Goal: Task Accomplishment & Management: Use online tool/utility

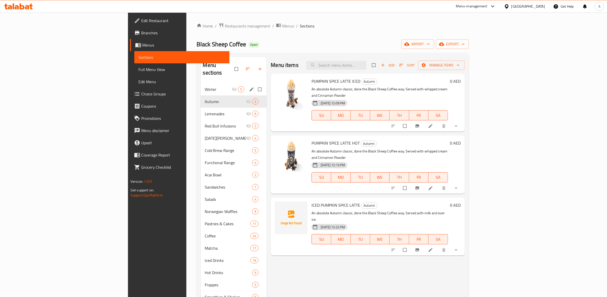
click at [205, 86] on span "Winter" at bounding box center [218, 89] width 27 height 6
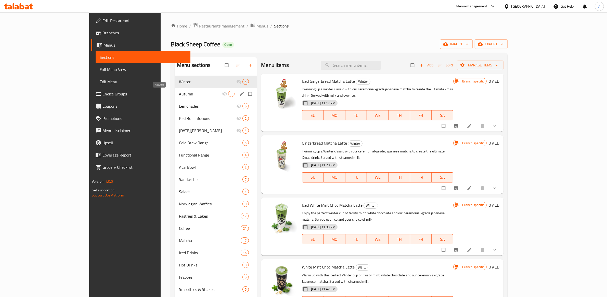
click at [179, 94] on span "Autumn" at bounding box center [200, 94] width 43 height 6
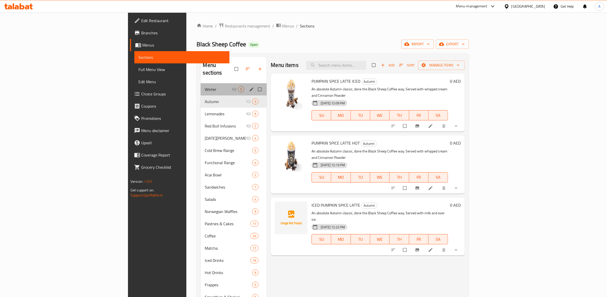
click at [205, 86] on span "Winter" at bounding box center [218, 89] width 27 height 6
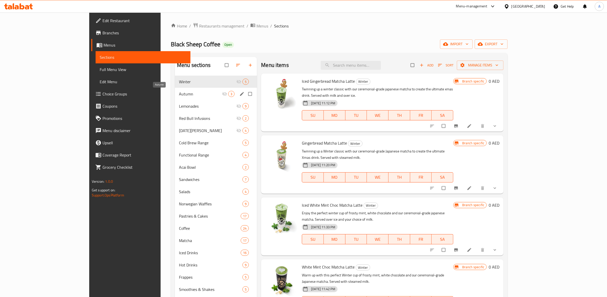
click at [179, 92] on span "Autumn" at bounding box center [200, 94] width 43 height 6
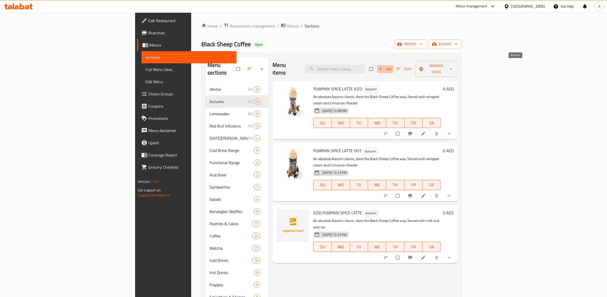
click at [383, 67] on icon "button" at bounding box center [380, 69] width 5 height 5
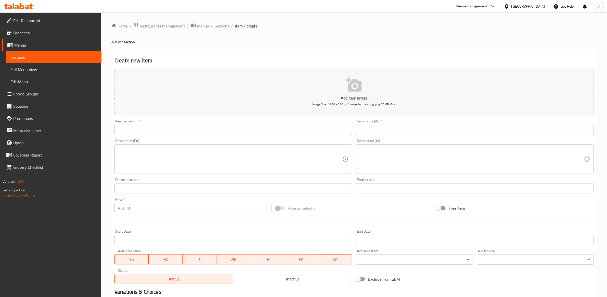
click at [176, 134] on input "text" at bounding box center [233, 130] width 238 height 10
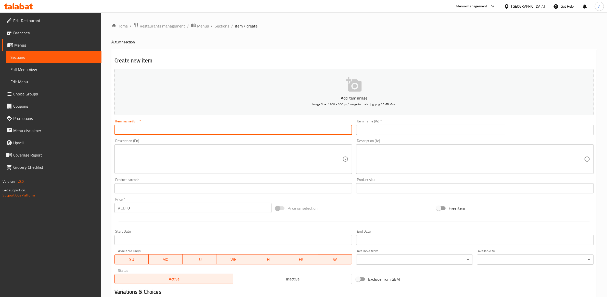
paste input "PUMPKIN SPICE MATCHA LATTE"
type input "PUMPKIN SPICE MATCHA LATTE"
click at [383, 165] on textarea at bounding box center [472, 159] width 224 height 24
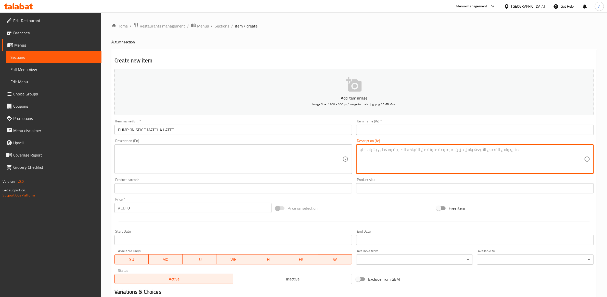
click at [382, 129] on input "text" at bounding box center [475, 130] width 238 height 10
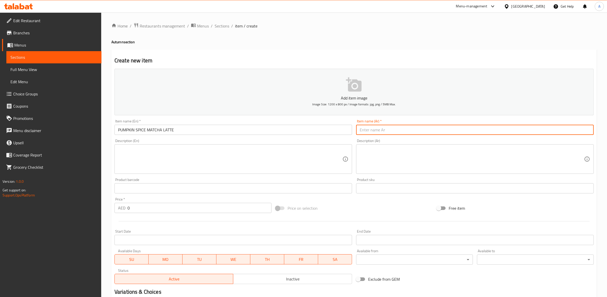
click at [299, 164] on textarea at bounding box center [230, 159] width 224 height 24
paste textarea "Pairing up an Autumn classic with our ceremonial-grade Japanese matcha to creat…"
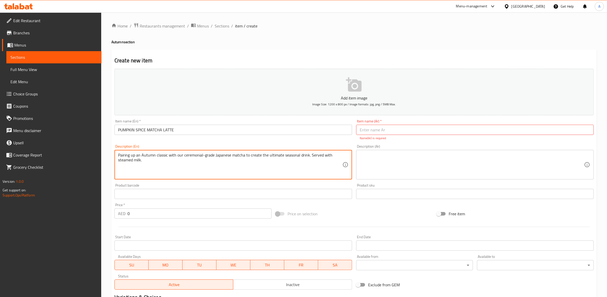
type textarea "Pairing up an Autumn classic with our ceremonial-grade Japanese matcha to creat…"
click at [386, 158] on textarea at bounding box center [472, 165] width 224 height 24
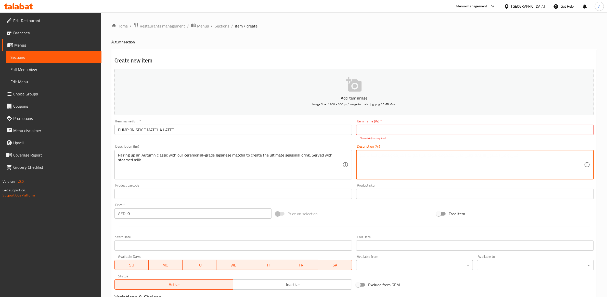
paste textarea "مزيج بين النكهة الخريفية الكلاسيكية وماتشا يابانية ممتازة لصنع مشروب موسمي مثال…"
type textarea "مزيج بين النكهة الخريفية الكلاسيكية وماتشا يابانية ممتازة لصنع مشروب موسمي مثال…"
click at [404, 127] on input "text" at bounding box center [475, 130] width 238 height 10
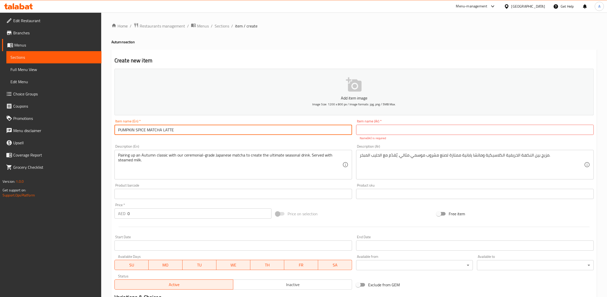
click at [316, 127] on input "PUMPKIN SPICE MATCHA LATTE" at bounding box center [233, 130] width 238 height 10
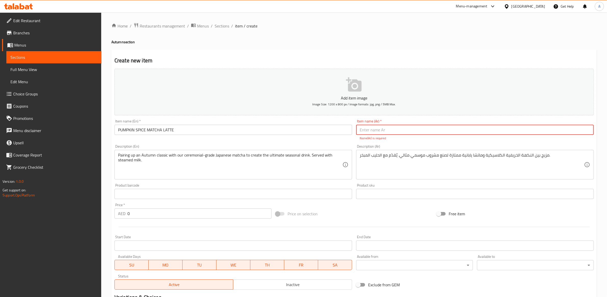
click at [375, 127] on input "text" at bounding box center [475, 130] width 238 height 10
paste input "لاتيه ماتشا بتوابل اليقطين"
type input "لاتيه ماتشا بتوابل اليقطين"
click at [397, 50] on div "Create new item Add item image Image Size: 1200 x 800 px / Image formats: jpg, …" at bounding box center [353, 200] width 485 height 302
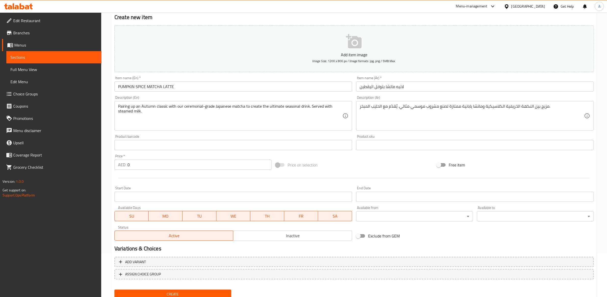
scroll to position [42, 0]
click at [351, 45] on icon "button" at bounding box center [354, 42] width 16 height 14
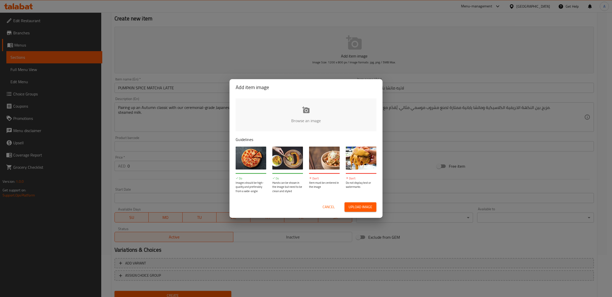
type input "C:\fakepath\Pumpkin-Spice-Matcha-Latte-HOT.jpg"
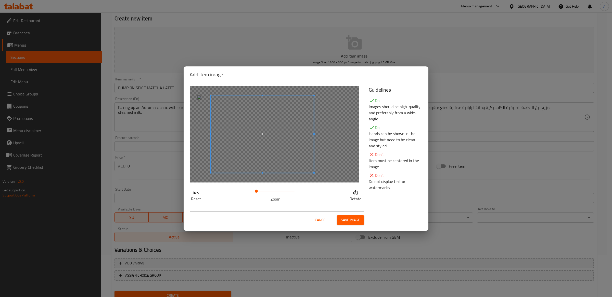
click at [283, 165] on span at bounding box center [262, 134] width 103 height 77
click at [347, 220] on span "Save image" at bounding box center [350, 220] width 19 height 6
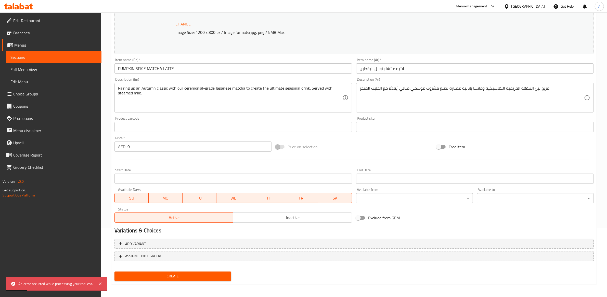
scroll to position [69, 0]
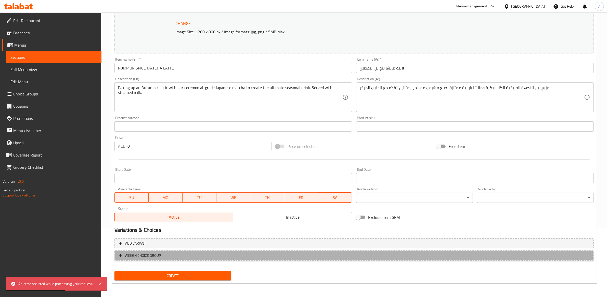
click at [171, 254] on span "ASSIGN CHOICE GROUP" at bounding box center [354, 256] width 470 height 6
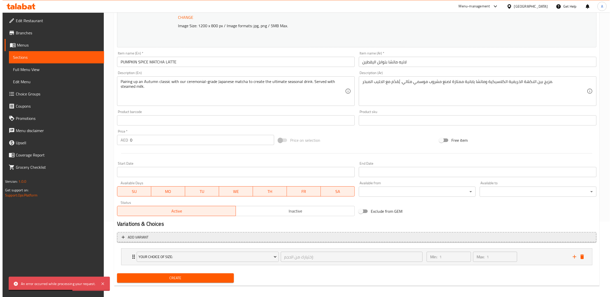
scroll to position [78, 0]
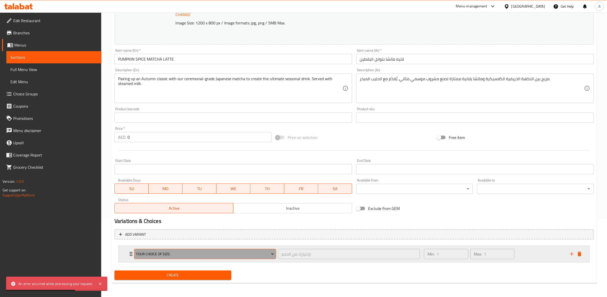
click at [179, 250] on button "Your Choice Of Size:" at bounding box center [205, 254] width 142 height 10
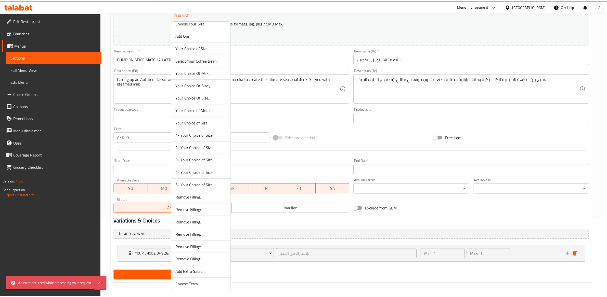
scroll to position [684, 0]
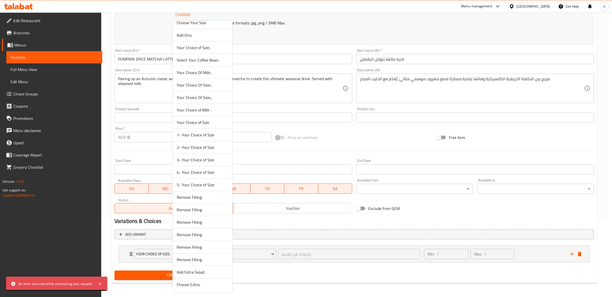
click at [194, 158] on span "3- Your Choice of Size" at bounding box center [202, 160] width 51 height 6
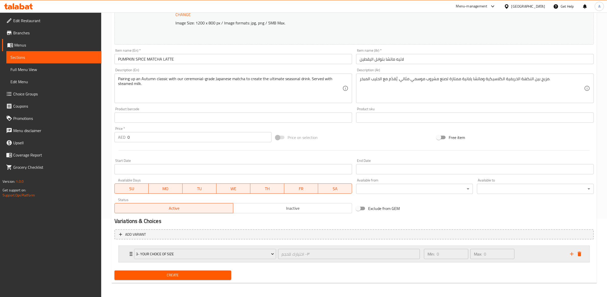
click at [420, 259] on div "٣- اختيارك للحجم ​" at bounding box center [349, 254] width 144 height 12
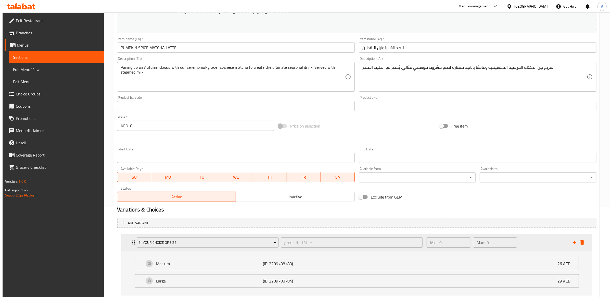
scroll to position [124, 0]
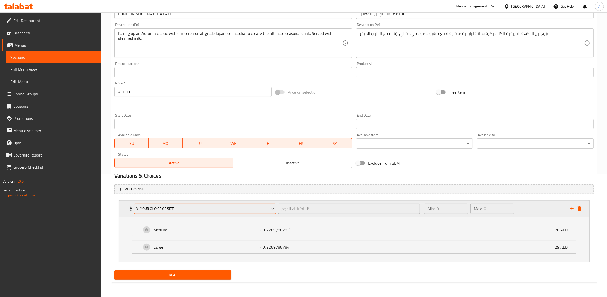
click at [244, 212] on span "3- Your Choice of Size" at bounding box center [205, 209] width 138 height 6
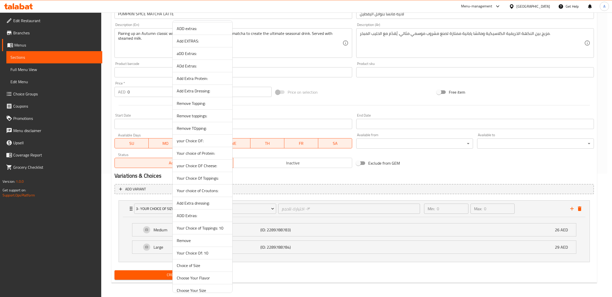
scroll to position [596, 0]
click at [195, 263] on li "4- Your Choice of Size" at bounding box center [203, 257] width 60 height 12
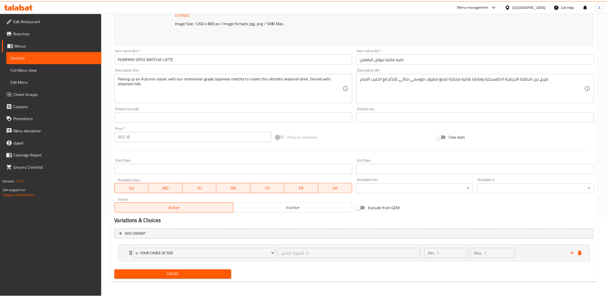
scroll to position [78, 0]
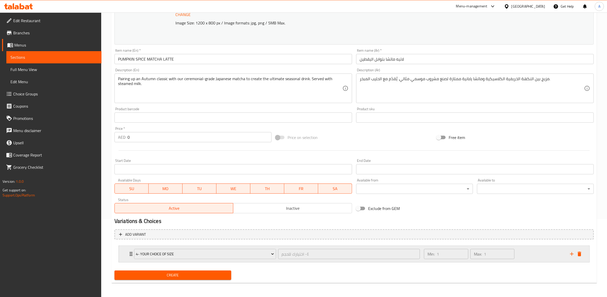
click at [423, 256] on div "Min: 1 ​" at bounding box center [446, 254] width 46 height 12
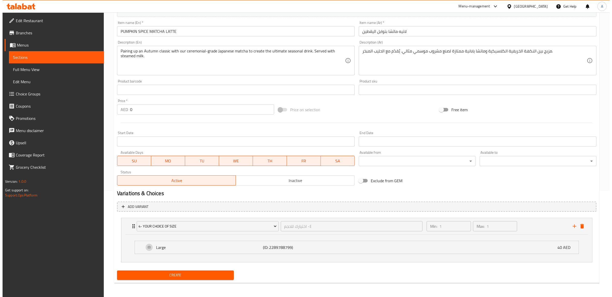
scroll to position [106, 0]
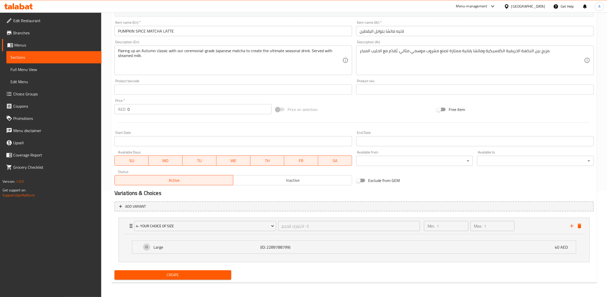
click at [236, 235] on div "Large (ID: 2289788799) 40 AED Name (En) Large Name (En) Name (Ar) Name (Ar) Pri…" at bounding box center [354, 249] width 470 height 28
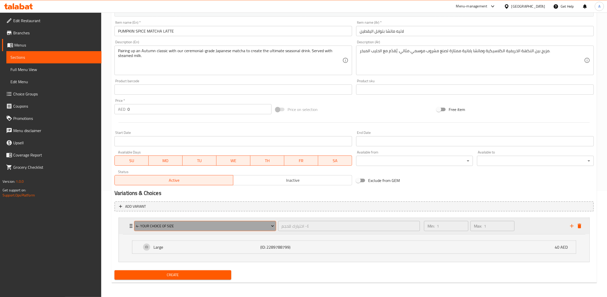
click at [204, 225] on span "4- Your Choice of Size" at bounding box center [205, 226] width 138 height 6
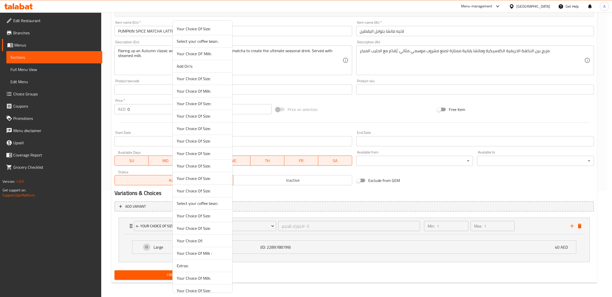
click at [202, 215] on span "Your Choice Of Size:" at bounding box center [202, 216] width 51 height 6
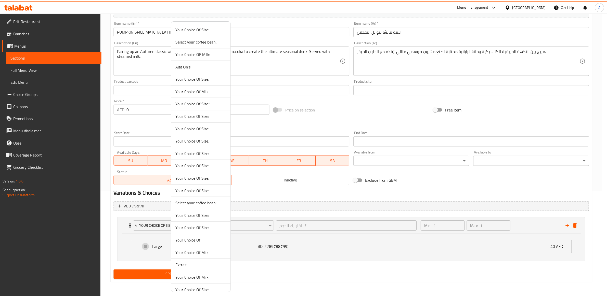
scroll to position [78, 0]
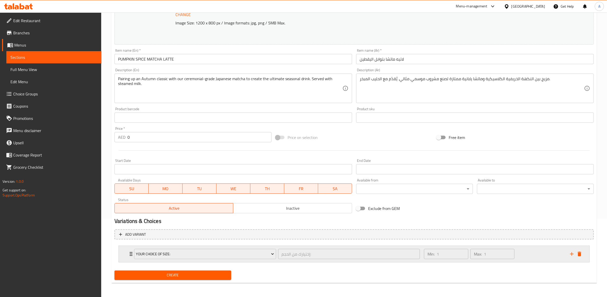
click at [425, 260] on div "Min: 1 ​" at bounding box center [446, 254] width 46 height 12
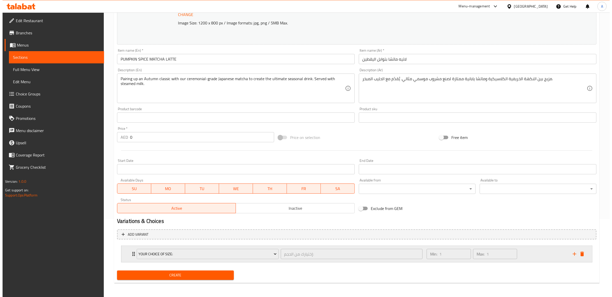
scroll to position [106, 0]
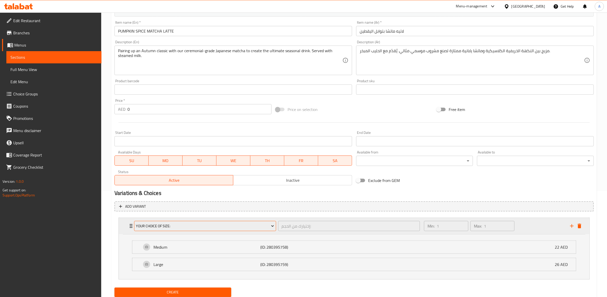
click at [201, 228] on span "Your Choice Of Size:" at bounding box center [205, 226] width 138 height 6
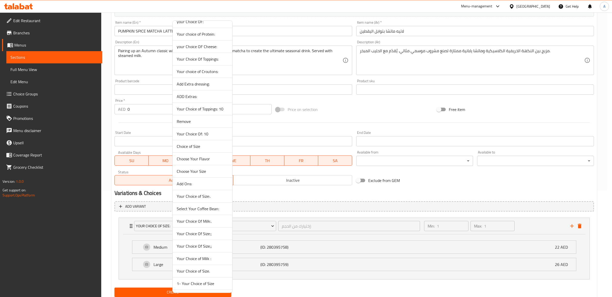
scroll to position [684, 0]
click at [197, 187] on span "5- Your Choice of Size" at bounding box center [202, 185] width 51 height 6
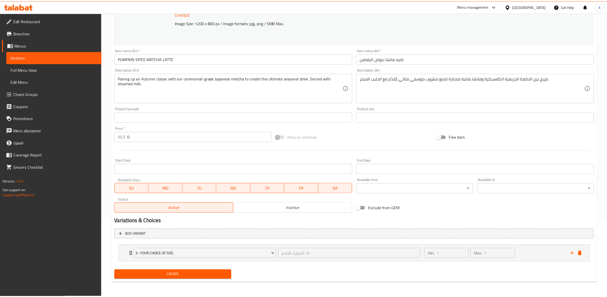
scroll to position [78, 0]
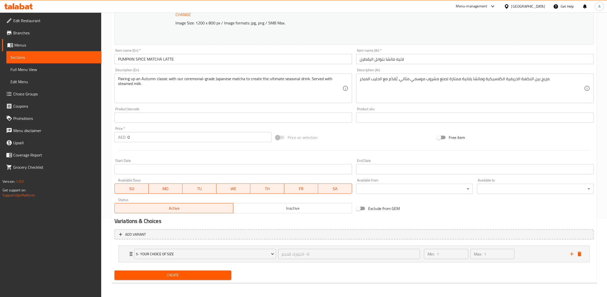
click at [280, 263] on li "5- Your Choice of Size ٥- اختيارك للحجم ​ Min: 1 ​ Max: 1 ​ Small (ID: 22897888…" at bounding box center [353, 254] width 479 height 21
click at [280, 261] on div "5- Your Choice of Size ٥- اختيارك للحجم ​" at bounding box center [277, 254] width 292 height 16
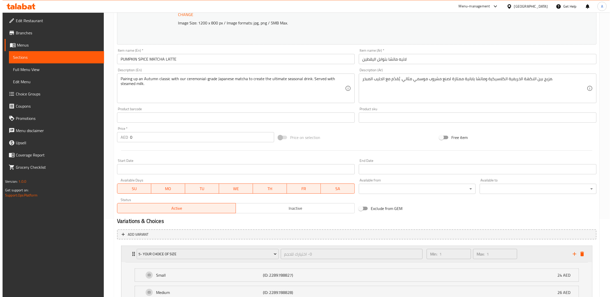
scroll to position [106, 0]
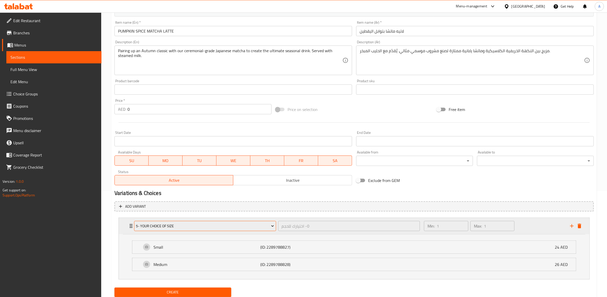
click at [207, 230] on button "5- Your Choice of Size" at bounding box center [205, 226] width 142 height 10
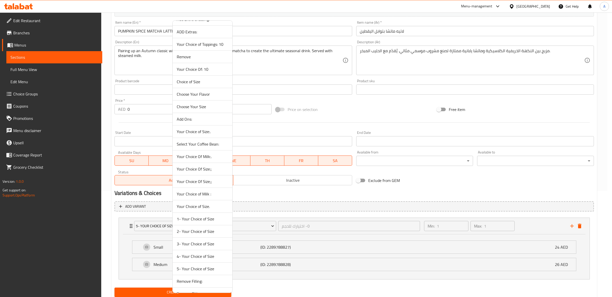
scroll to position [646, 0]
click at [208, 209] on span "4- Your Choice of Size" at bounding box center [202, 207] width 51 height 6
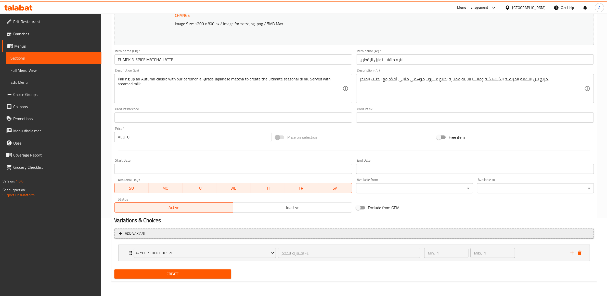
scroll to position [78, 0]
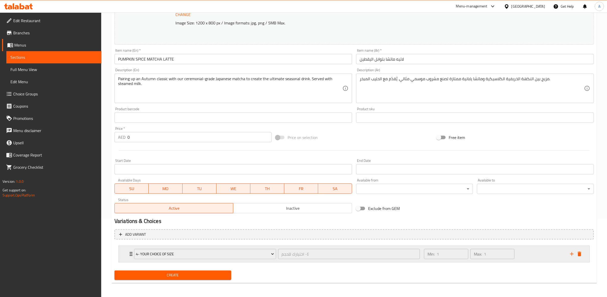
click at [278, 260] on div "4- Your Choice of Size ٤- اختيارك للحجم ​" at bounding box center [277, 254] width 292 height 16
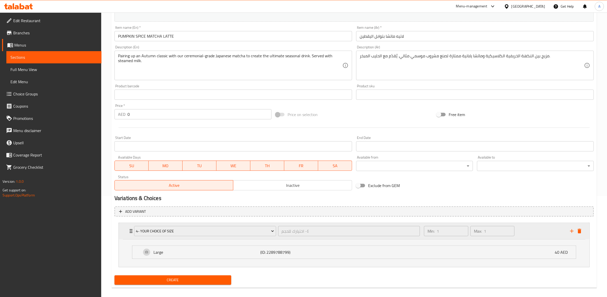
scroll to position [106, 0]
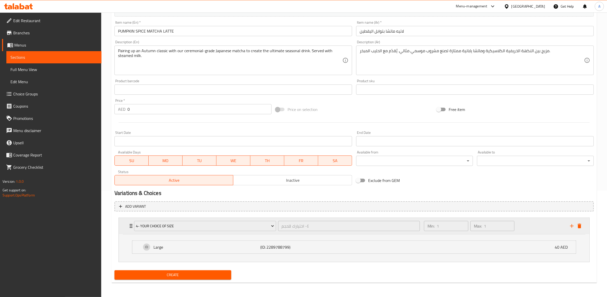
click at [278, 233] on div "4- Your Choice of Size ٤- اختيارك للحجم ​" at bounding box center [277, 226] width 292 height 16
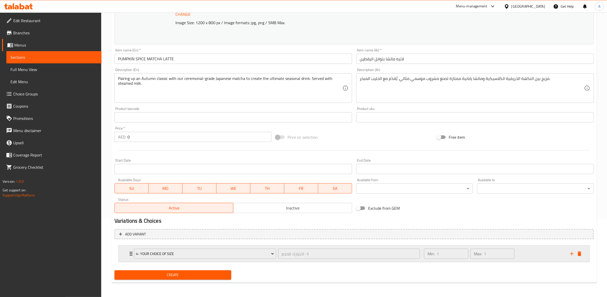
scroll to position [78, 0]
click at [579, 254] on icon "delete" at bounding box center [580, 254] width 4 height 5
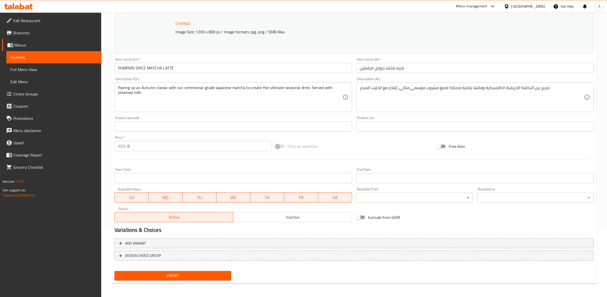
click at [180, 275] on span "Create" at bounding box center [173, 276] width 109 height 6
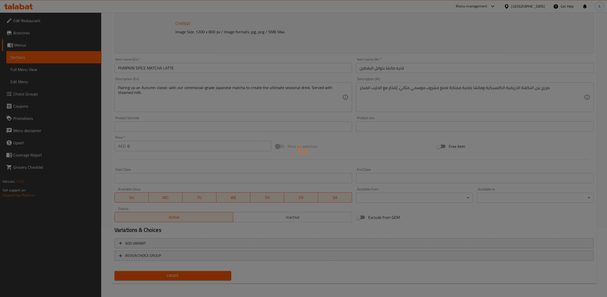
scroll to position [0, 0]
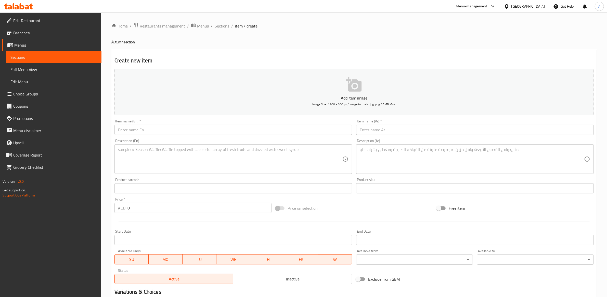
click at [225, 25] on span "Sections" at bounding box center [222, 26] width 15 height 6
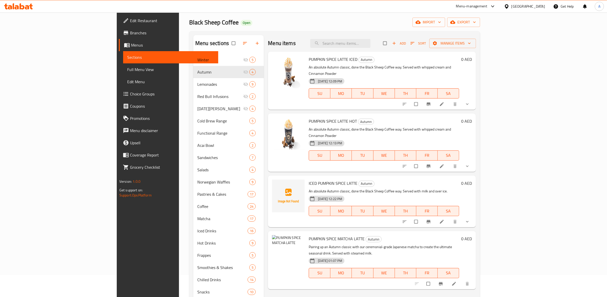
scroll to position [22, 0]
click at [456, 282] on icon at bounding box center [454, 284] width 4 height 4
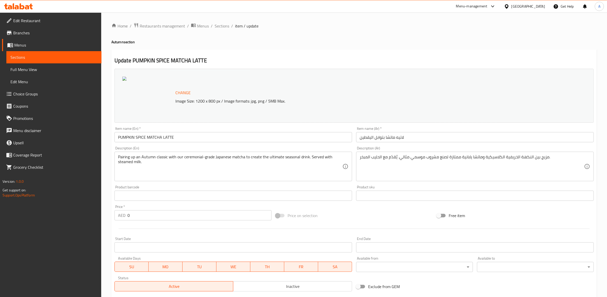
click at [204, 143] on div "Item name (En)   * PUMPKIN SPICE MATCHA LATTE Item name (En) *" at bounding box center [233, 135] width 242 height 20
click at [203, 141] on input "PUMPKIN SPICE MATCHA LATTE" at bounding box center [233, 137] width 238 height 10
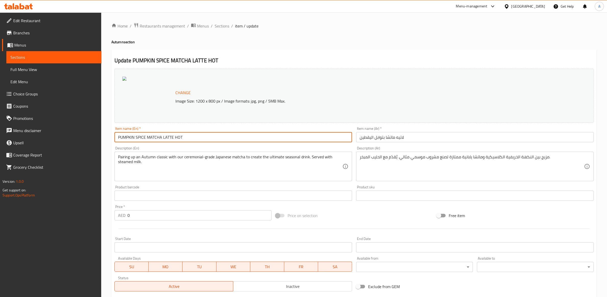
drag, startPoint x: 184, startPoint y: 139, endPoint x: 175, endPoint y: 138, distance: 9.4
click at [175, 138] on input "PUMPKIN SPICE MATCHA LATTE HOT" at bounding box center [233, 137] width 238 height 10
type input "PUMPKIN SPICE MATCHA LATTE"
drag, startPoint x: 227, startPoint y: 24, endPoint x: 225, endPoint y: 31, distance: 7.0
click at [227, 24] on span "Sections" at bounding box center [222, 26] width 15 height 6
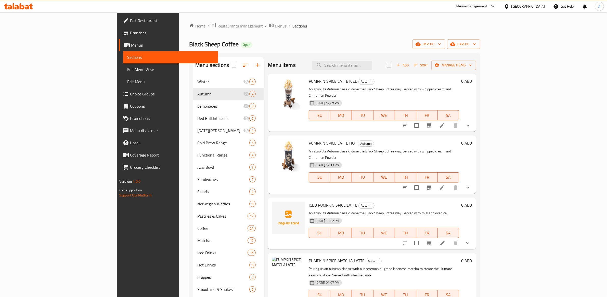
scroll to position [112, 0]
